Goal: Information Seeking & Learning: Find specific fact

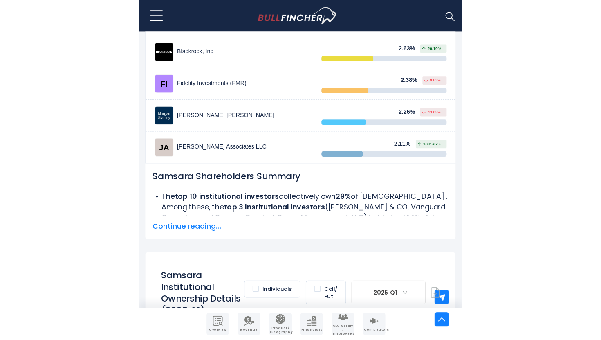
scroll to position [646, 0]
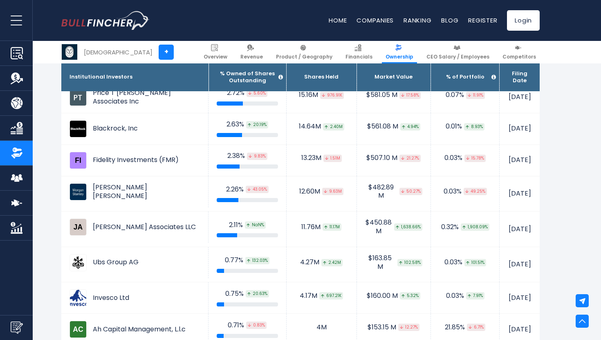
click at [179, 56] on div "Samsara + Overview Revenue Product / Geography Financials Ownership" at bounding box center [300, 52] width 490 height 22
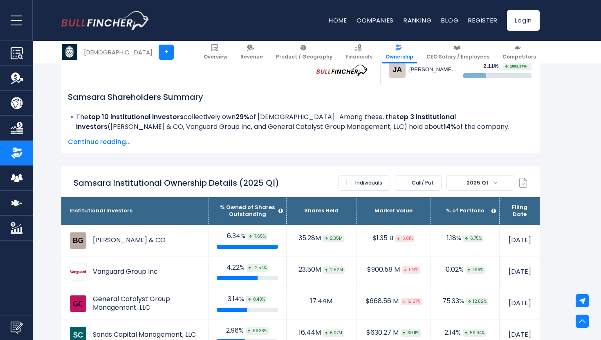
scroll to position [377, 0]
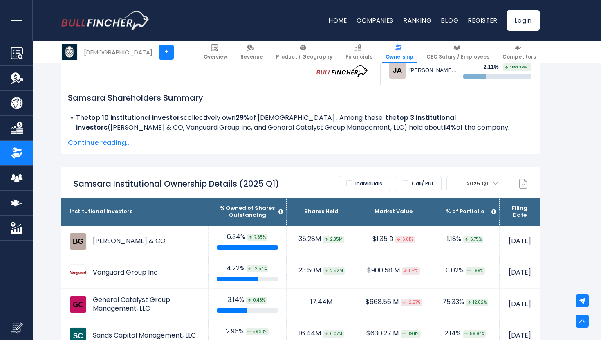
click at [76, 116] on li "The top 10 institutional investors collectively own 29% of Samsara . Among thes…" at bounding box center [300, 123] width 465 height 20
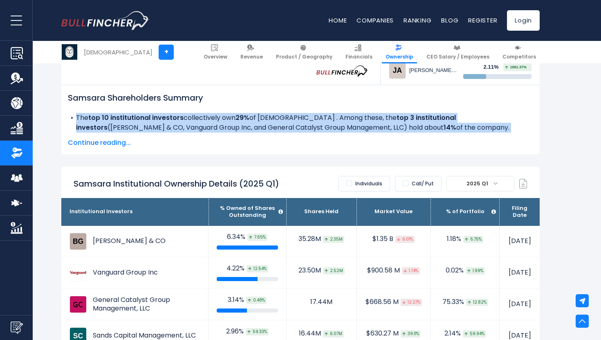
drag, startPoint x: 76, startPoint y: 116, endPoint x: 489, endPoint y: 134, distance: 413.4
click at [295, 134] on div "Samsara Shareholders Summary The top 10 institutional investors collectively ow…" at bounding box center [300, 119] width 478 height 69
copy div "The top 10 institutional investors collectively own 29% of Samsara . Among thes…"
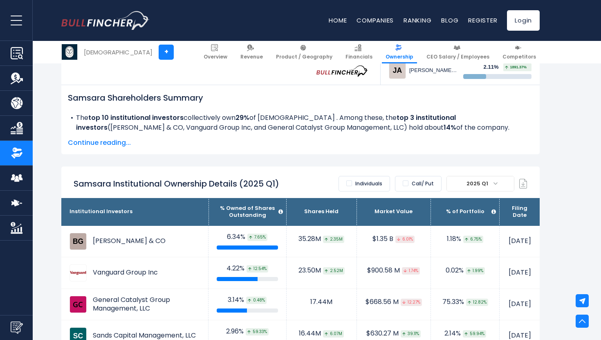
click at [114, 142] on span "Continue reading..." at bounding box center [300, 143] width 465 height 10
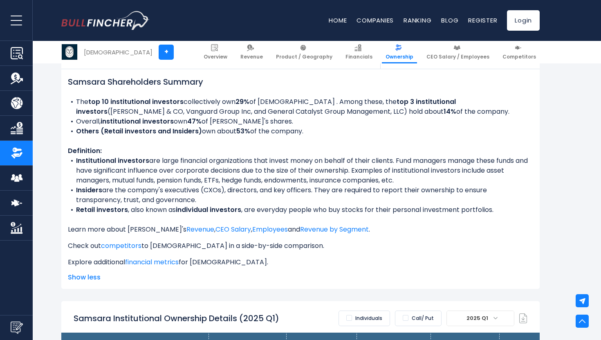
scroll to position [393, 0]
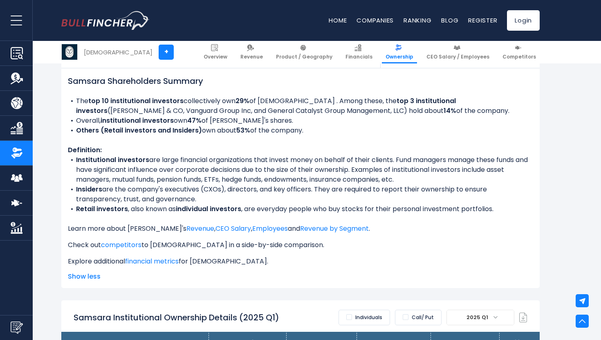
drag, startPoint x: 77, startPoint y: 100, endPoint x: 317, endPoint y: 133, distance: 242.1
click at [295, 133] on ul "The top 10 institutional investors collectively own 29% of Samsara . Among thes…" at bounding box center [300, 115] width 465 height 39
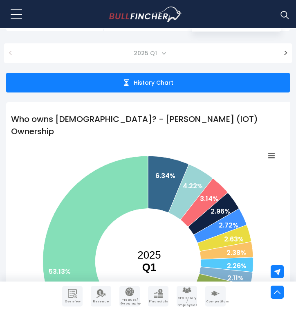
scroll to position [0, 0]
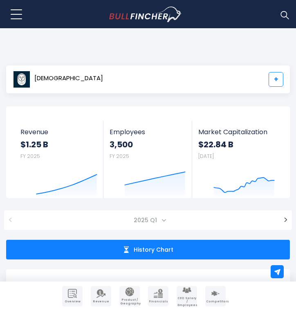
click at [278, 78] on link "+" at bounding box center [275, 79] width 15 height 15
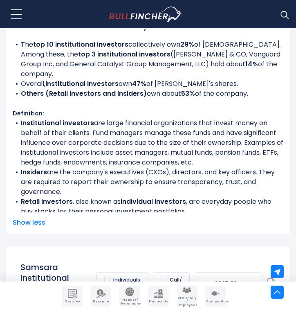
scroll to position [841, 0]
